Goal: Task Accomplishment & Management: Use online tool/utility

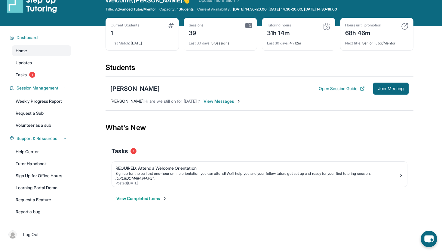
scroll to position [13, 0]
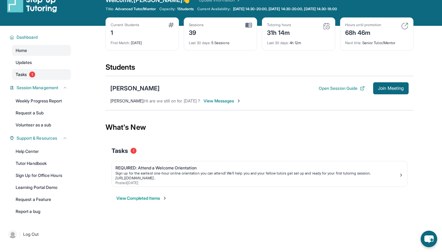
click at [30, 76] on span "1" at bounding box center [32, 75] width 6 height 6
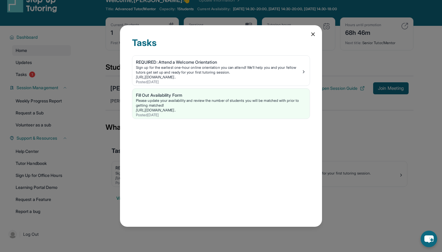
click at [313, 33] on icon at bounding box center [313, 34] width 6 height 6
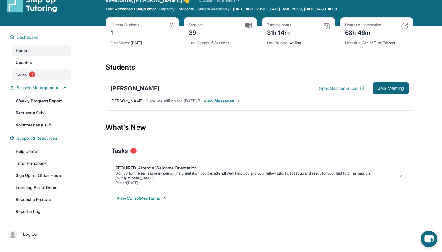
click at [39, 76] on link "Tasks 1" at bounding box center [41, 74] width 59 height 11
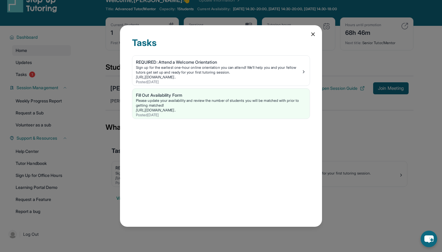
click at [313, 34] on icon at bounding box center [313, 34] width 3 height 3
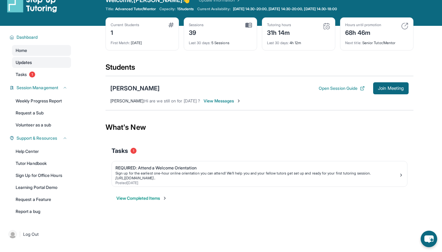
click at [32, 61] on span "Updates" at bounding box center [24, 63] width 17 height 6
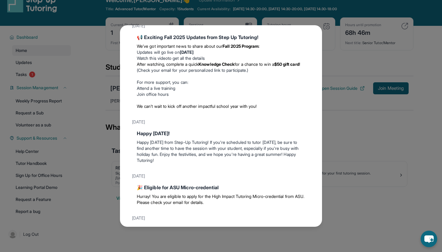
scroll to position [37, 0]
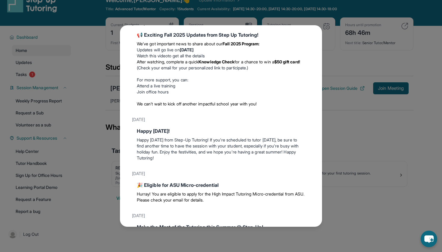
click at [313, 138] on div "Updates [DATE] 📢 Exciting Fall 2025 Updates from Step Up Tutoring! We’ve got im…" at bounding box center [221, 126] width 202 height 202
click at [340, 127] on div "Updates [DATE] 📢 Exciting Fall 2025 Updates from Step Up Tutoring! We’ve got im…" at bounding box center [221, 126] width 442 height 252
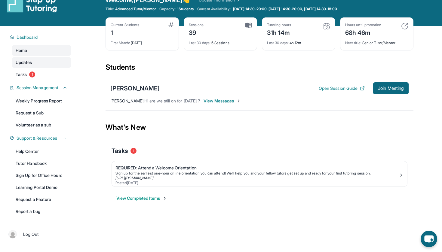
click at [45, 65] on link "Updates" at bounding box center [41, 62] width 59 height 11
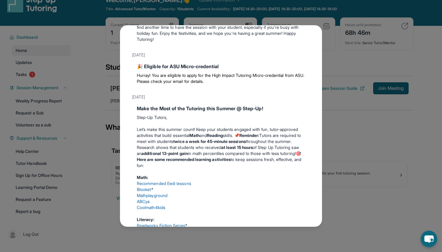
scroll to position [157, 0]
click at [336, 94] on div "Updates [DATE] 📢 Exciting Fall 2025 Updates from Step Up Tutoring! We’ve got im…" at bounding box center [221, 126] width 442 height 252
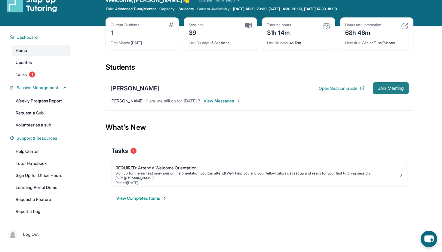
click at [390, 89] on span "Join Meeting" at bounding box center [391, 89] width 26 height 4
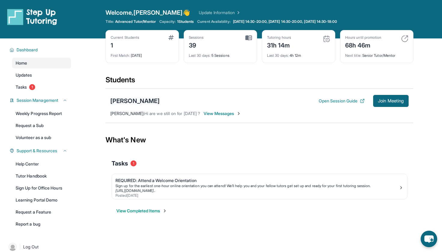
scroll to position [0, 0]
click at [328, 100] on button "Open Session Guide" at bounding box center [342, 101] width 46 height 6
click at [252, 2] on div "Open sidebar Welcome, [PERSON_NAME] 👋 Update Information Title: Advanced Tutor/…" at bounding box center [221, 19] width 442 height 39
